Goal: Information Seeking & Learning: Learn about a topic

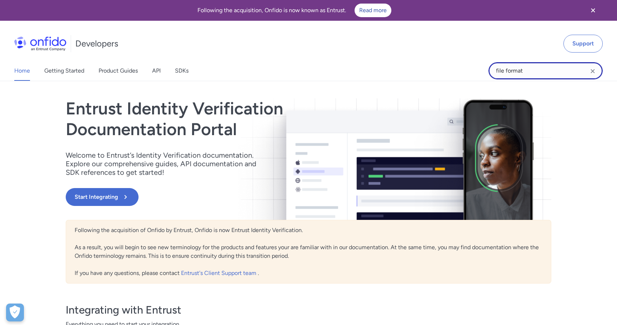
click at [517, 73] on input "file format" at bounding box center [545, 70] width 114 height 17
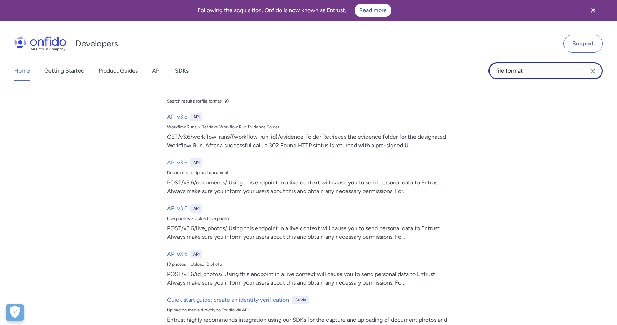
click at [517, 73] on input "file format" at bounding box center [545, 70] width 114 height 17
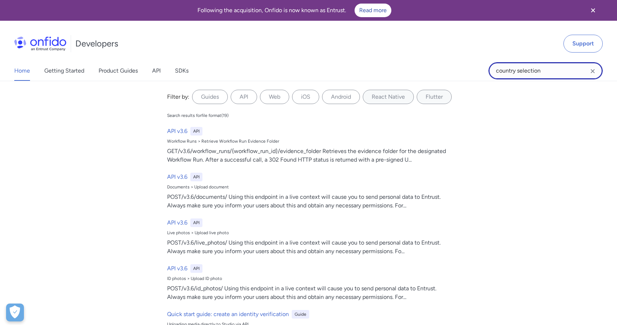
type input "country selection"
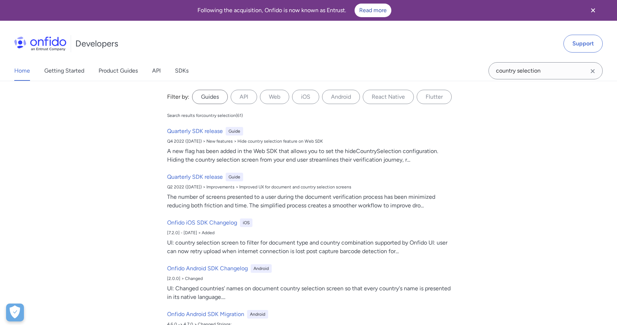
click at [217, 101] on label "Guides" at bounding box center [210, 97] width 36 height 14
click at [0, 0] on input "Guides" at bounding box center [0, 0] width 0 height 0
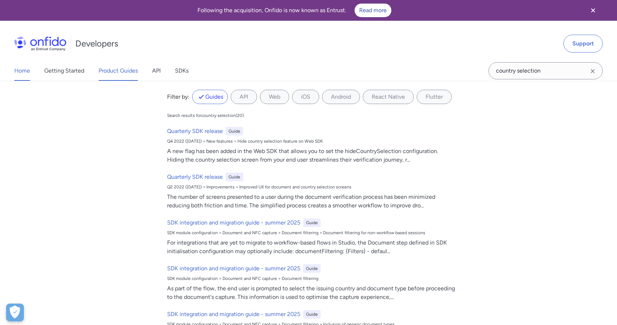
click at [112, 75] on link "Product Guides" at bounding box center [118, 71] width 39 height 20
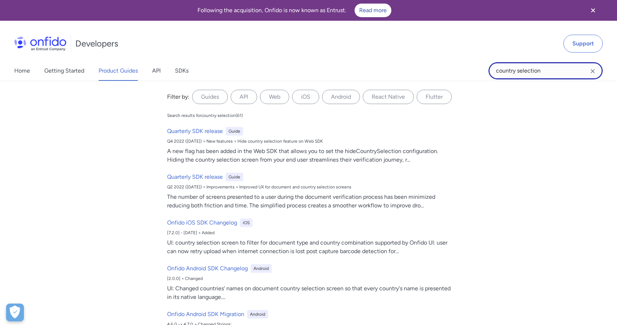
click at [511, 72] on input "country selection" at bounding box center [545, 70] width 114 height 17
